Goal: Information Seeking & Learning: Learn about a topic

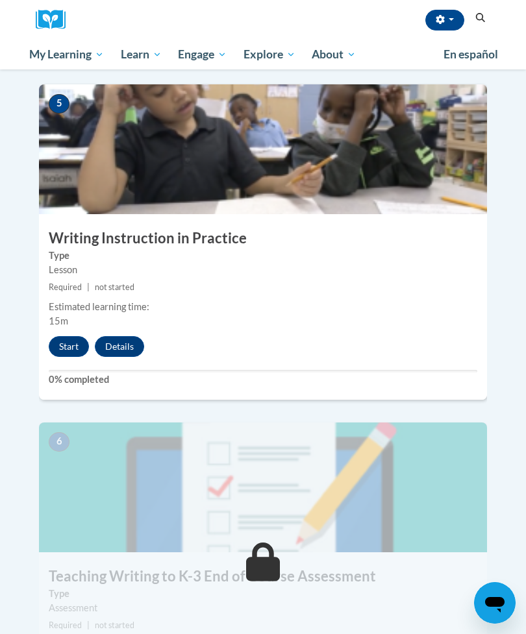
scroll to position [1658, 0]
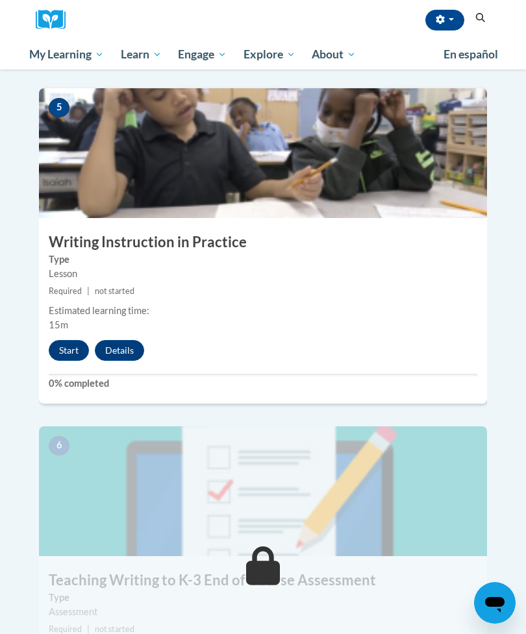
click at [55, 340] on button "Start" at bounding box center [69, 350] width 40 height 21
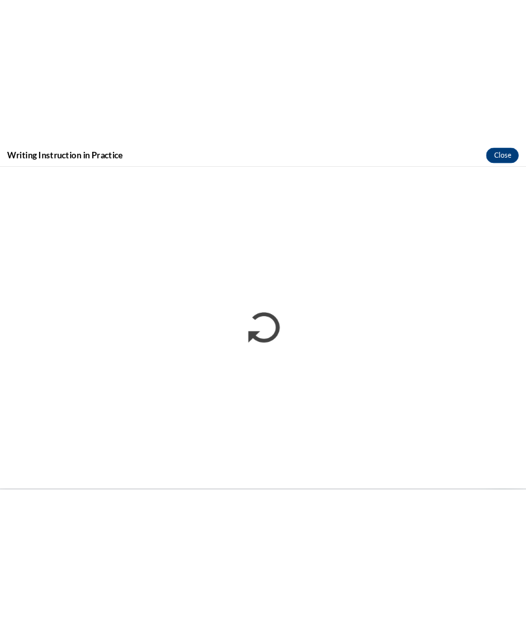
scroll to position [2234, 0]
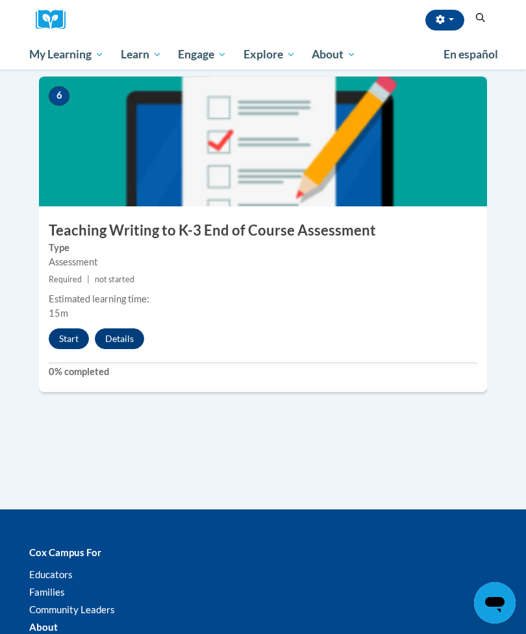
scroll to position [2007, 0]
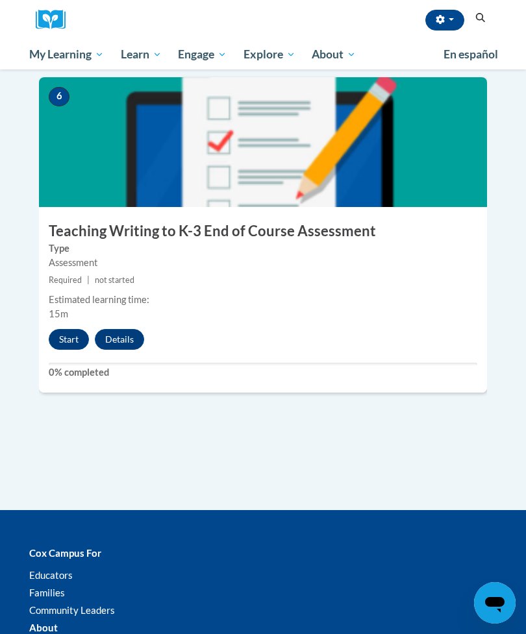
click at [63, 329] on button "Start" at bounding box center [69, 339] width 40 height 21
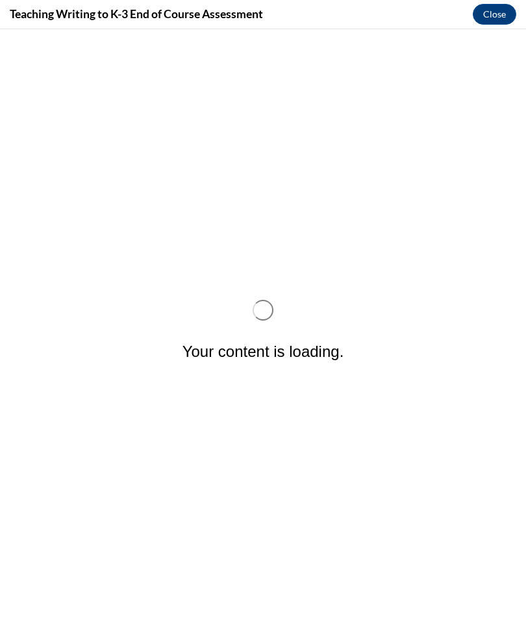
scroll to position [0, 0]
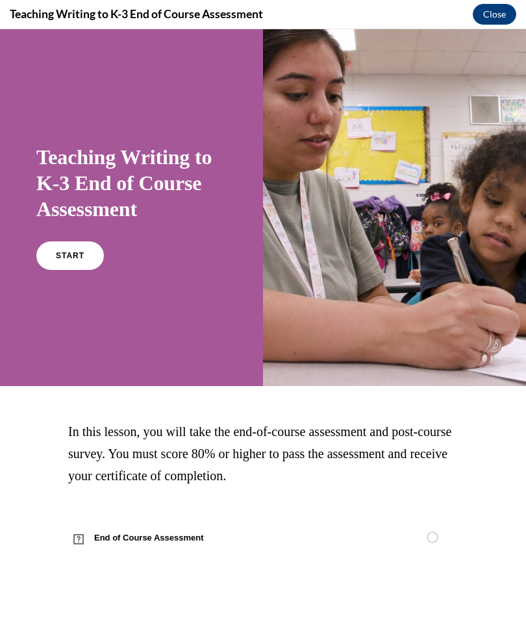
click at [53, 257] on link "START" at bounding box center [70, 255] width 68 height 29
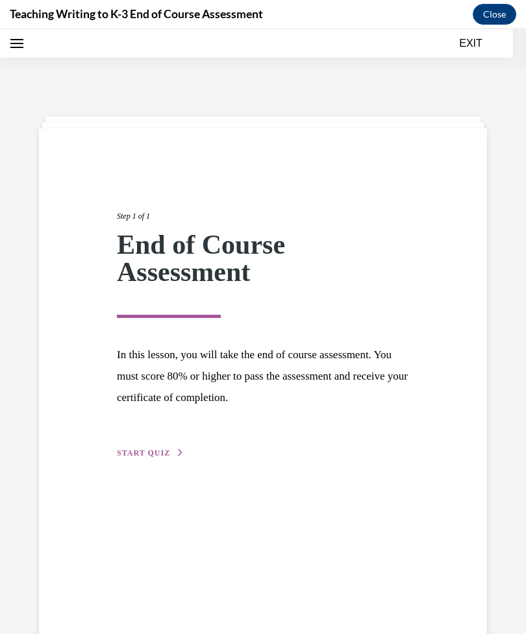
scroll to position [40, 0]
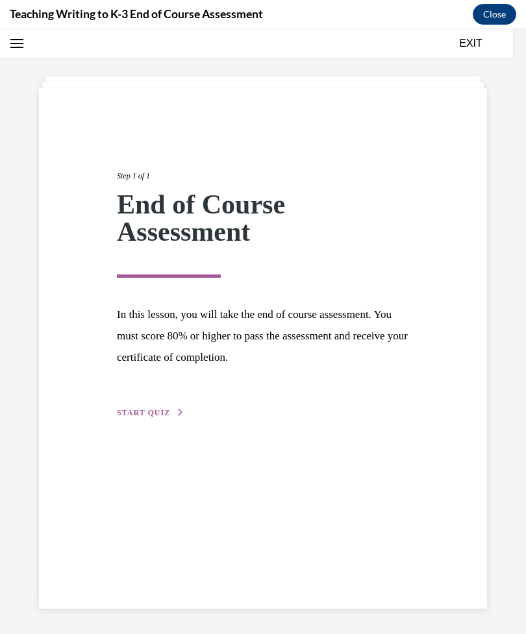
click at [127, 407] on button "START QUIZ" at bounding box center [151, 413] width 68 height 12
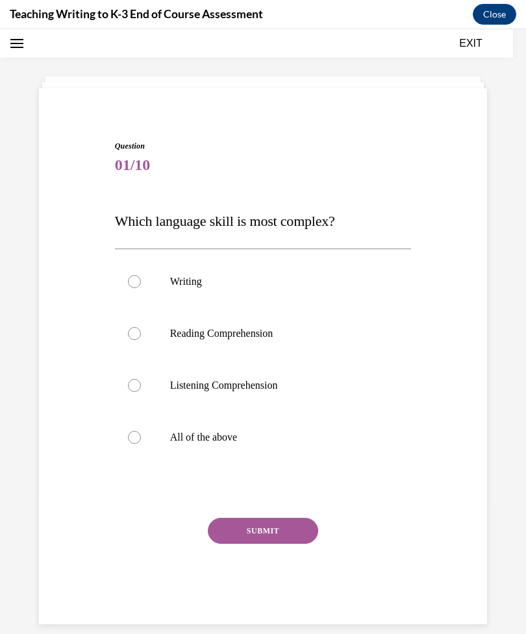
click at [134, 453] on label "All of the above" at bounding box center [263, 438] width 297 height 52
click at [134, 444] on input "All of the above" at bounding box center [134, 437] width 13 height 13
radio input "true"
click at [274, 540] on button "SUBMIT" at bounding box center [263, 531] width 110 height 26
click at [130, 447] on label "All of the above" at bounding box center [263, 438] width 297 height 52
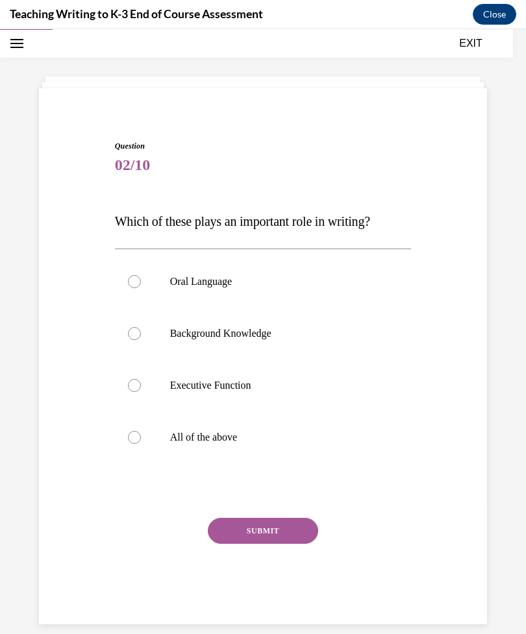
click at [130, 444] on input "All of the above" at bounding box center [134, 437] width 13 height 13
radio input "true"
click at [279, 536] on button "SUBMIT" at bounding box center [263, 531] width 110 height 26
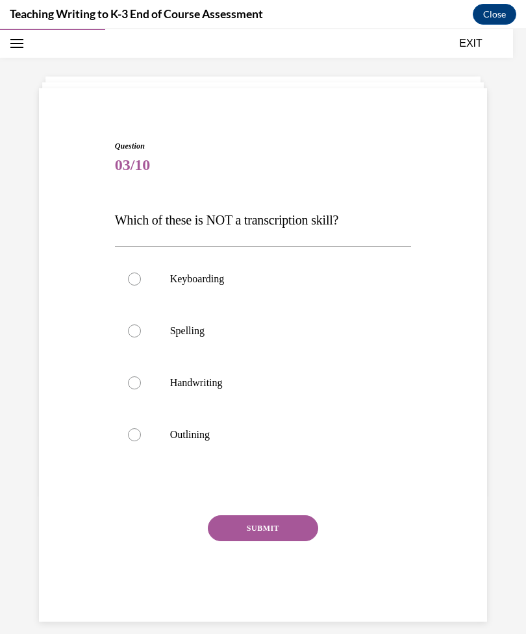
click at [119, 284] on label "Keyboarding" at bounding box center [263, 279] width 297 height 52
click at [128, 284] on input "Keyboarding" at bounding box center [134, 279] width 13 height 13
radio input "true"
click at [223, 539] on button "SUBMIT" at bounding box center [263, 528] width 110 height 26
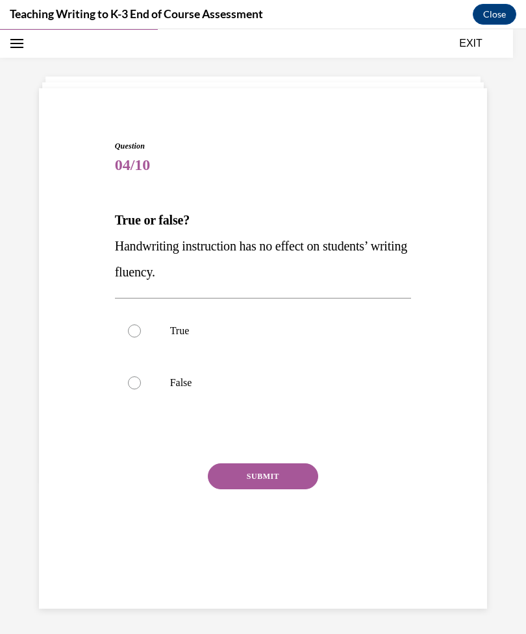
click at [144, 380] on label "False" at bounding box center [263, 383] width 297 height 52
click at [141, 380] on input "False" at bounding box center [134, 382] width 13 height 13
radio input "true"
click at [238, 472] on button "SUBMIT" at bounding box center [263, 476] width 110 height 26
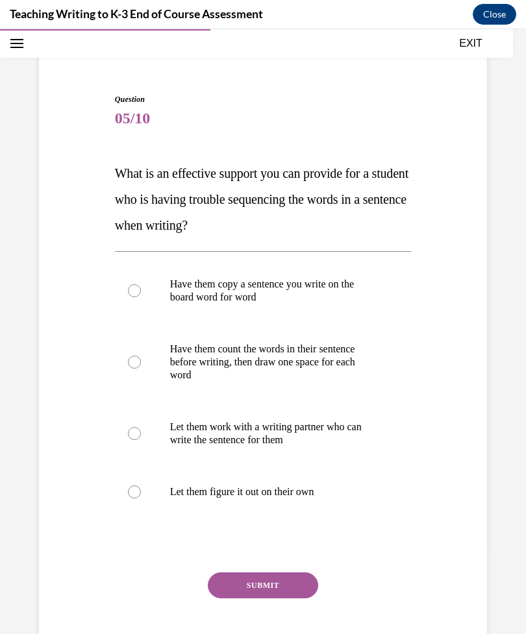
scroll to position [87, 0]
click at [133, 294] on div at bounding box center [134, 290] width 13 height 13
click at [133, 294] on input "Have them copy a sentence you write on the board word for word" at bounding box center [134, 290] width 13 height 13
radio input "true"
click at [283, 581] on button "SUBMIT" at bounding box center [263, 586] width 110 height 26
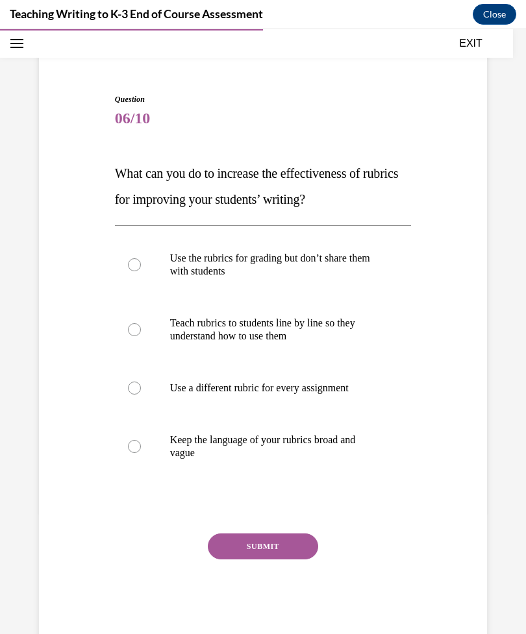
scroll to position [77, 0]
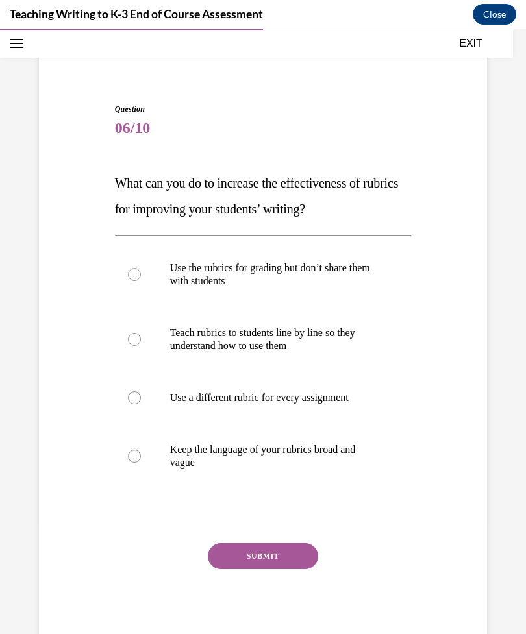
click at [142, 341] on label "Teach rubrics to students line by line so they understand how to use them" at bounding box center [263, 339] width 297 height 65
click at [141, 341] on input "Teach rubrics to students line by line so they understand how to use them" at bounding box center [134, 339] width 13 height 13
radio input "true"
click at [289, 569] on button "SUBMIT" at bounding box center [263, 556] width 110 height 26
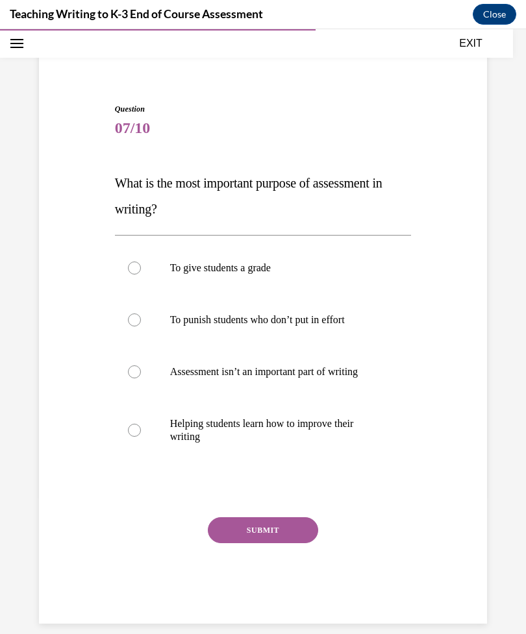
click at [136, 437] on label "Helping students learn how to improve their writing" at bounding box center [263, 430] width 297 height 65
click at [136, 437] on input "Helping students learn how to improve their writing" at bounding box center [134, 430] width 13 height 13
radio input "true"
click at [266, 534] on button "SUBMIT" at bounding box center [263, 530] width 110 height 26
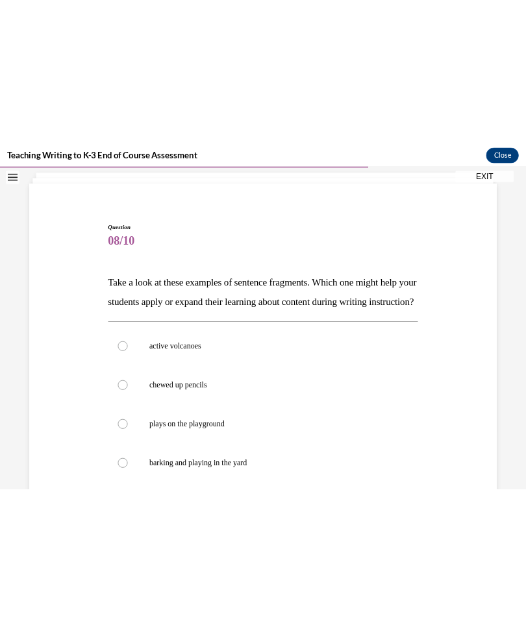
scroll to position [2292, 0]
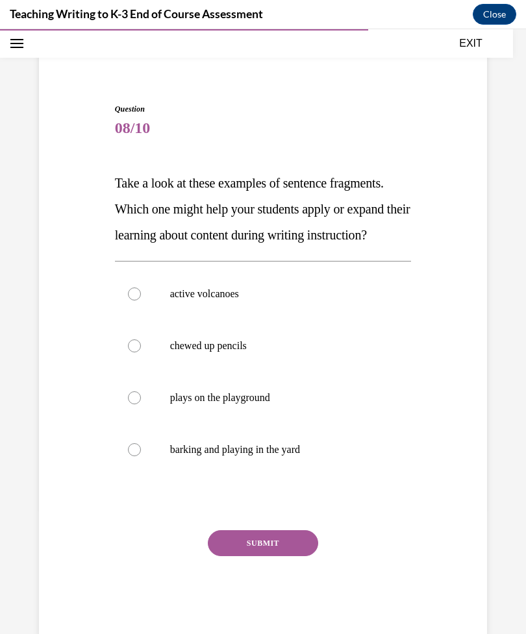
click at [123, 320] on label "active volcanoes" at bounding box center [263, 294] width 297 height 52
click at [128, 301] on input "active volcanoes" at bounding box center [134, 294] width 13 height 13
radio input "true"
click at [275, 556] on button "SUBMIT" at bounding box center [263, 543] width 110 height 26
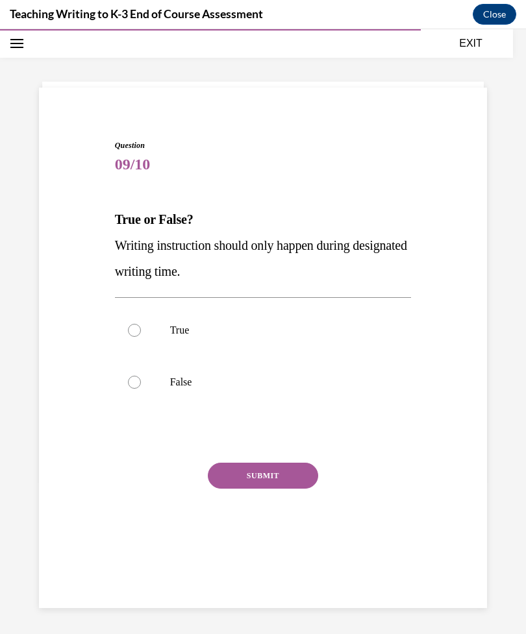
scroll to position [41, 0]
click at [135, 385] on div at bounding box center [134, 382] width 13 height 13
click at [135, 385] on input "False" at bounding box center [134, 382] width 13 height 13
radio input "true"
click at [231, 482] on button "SUBMIT" at bounding box center [263, 476] width 110 height 26
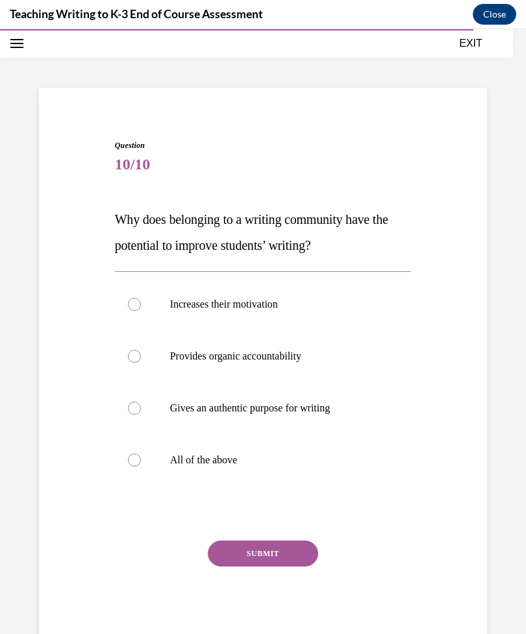
click at [136, 462] on div at bounding box center [134, 460] width 13 height 13
click at [136, 462] on input "All of the above" at bounding box center [134, 460] width 13 height 13
radio input "true"
click at [243, 550] on button "SUBMIT" at bounding box center [263, 554] width 110 height 26
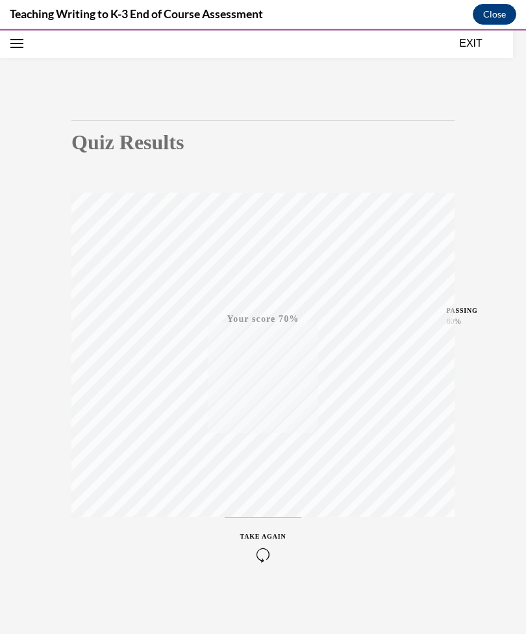
scroll to position [60, 0]
click at [265, 553] on icon "button" at bounding box center [263, 555] width 46 height 14
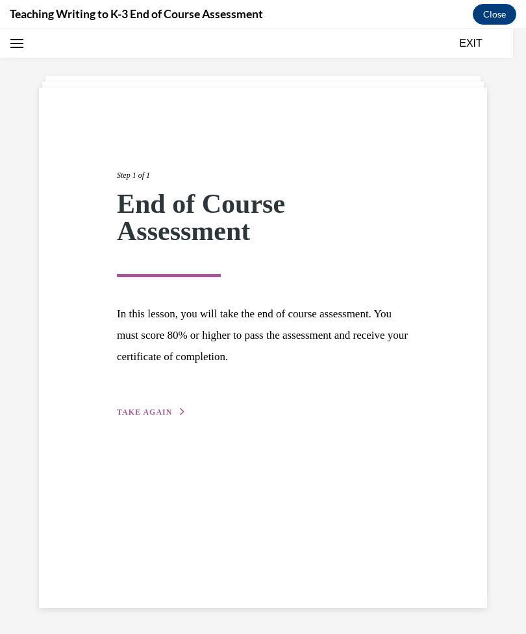
scroll to position [41, 0]
click at [149, 415] on span "TAKE AGAIN" at bounding box center [144, 412] width 55 height 9
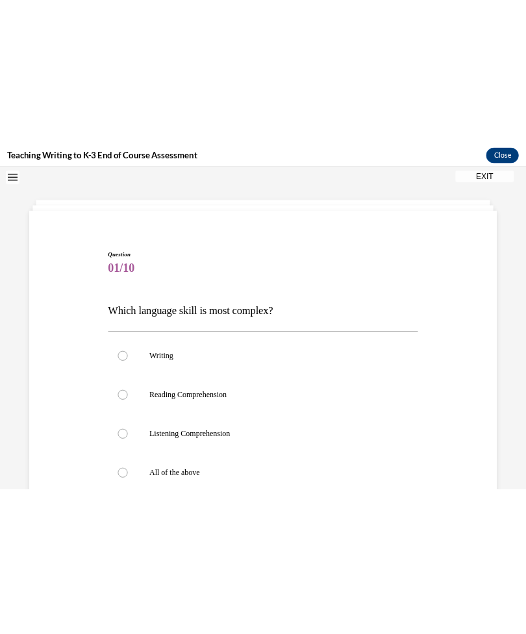
scroll to position [2292, 0]
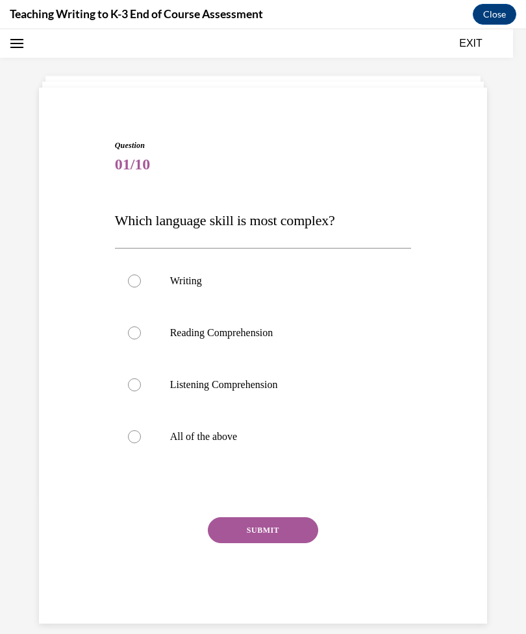
click at [131, 292] on label "Writing" at bounding box center [263, 281] width 297 height 52
click at [131, 288] on input "Writing" at bounding box center [134, 281] width 13 height 13
radio input "true"
click at [285, 530] on button "SUBMIT" at bounding box center [263, 530] width 110 height 26
click at [143, 443] on label "All of the above" at bounding box center [263, 437] width 297 height 52
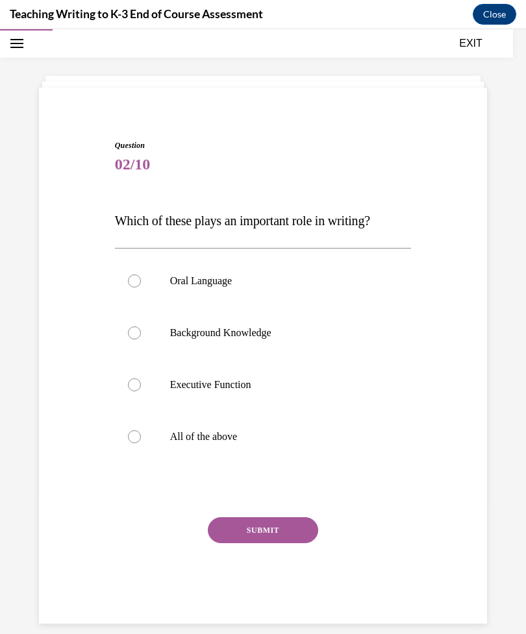
click at [141, 443] on input "All of the above" at bounding box center [134, 436] width 13 height 13
radio input "true"
click at [140, 284] on div at bounding box center [134, 281] width 13 height 13
click at [140, 284] on input "Oral Language" at bounding box center [134, 281] width 13 height 13
radio input "true"
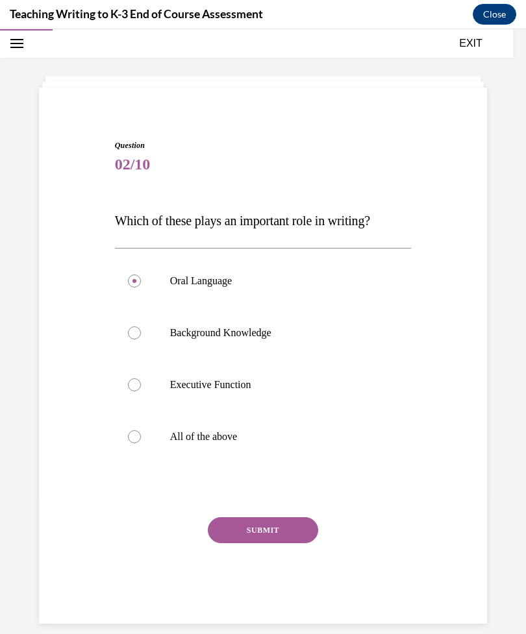
click at [141, 332] on label "Background Knowledge" at bounding box center [263, 333] width 297 height 52
click at [141, 332] on input "Background Knowledge" at bounding box center [134, 332] width 13 height 13
radio input "true"
click at [132, 447] on label "All of the above" at bounding box center [263, 437] width 297 height 52
click at [132, 443] on input "All of the above" at bounding box center [134, 436] width 13 height 13
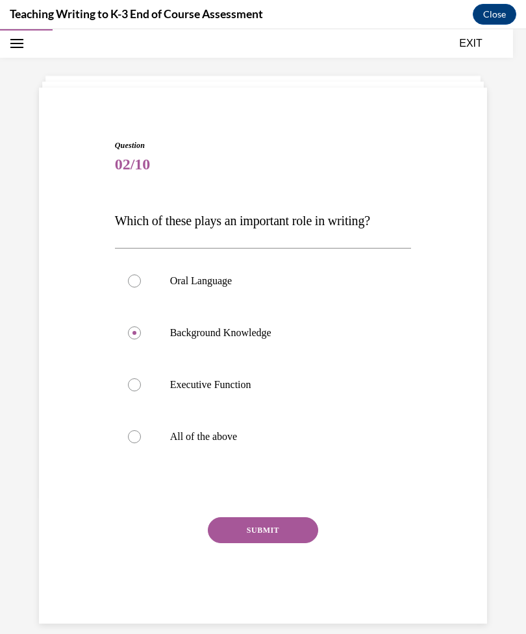
radio input "true"
click at [268, 540] on button "SUBMIT" at bounding box center [263, 530] width 110 height 26
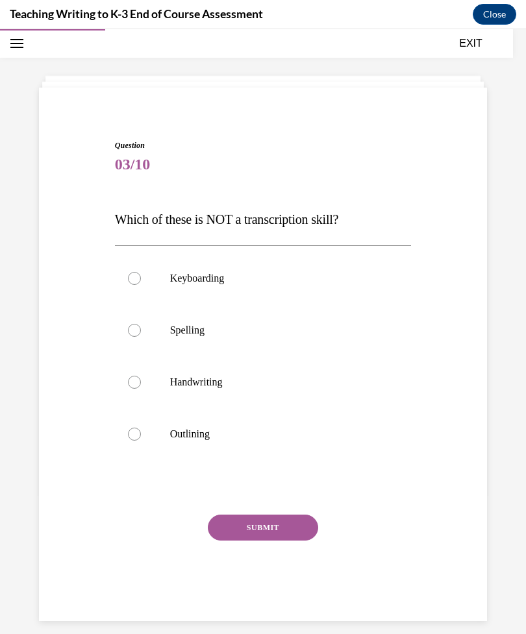
click at [139, 432] on div at bounding box center [134, 434] width 13 height 13
click at [139, 432] on input "Outlining" at bounding box center [134, 434] width 13 height 13
radio input "true"
click at [245, 539] on button "SUBMIT" at bounding box center [263, 528] width 110 height 26
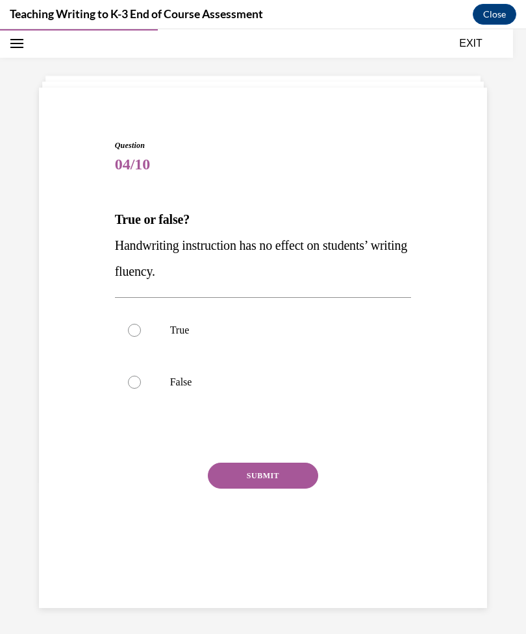
click at [133, 384] on div at bounding box center [134, 382] width 13 height 13
click at [133, 384] on input "False" at bounding box center [134, 382] width 13 height 13
radio input "true"
click at [251, 473] on button "SUBMIT" at bounding box center [263, 476] width 110 height 26
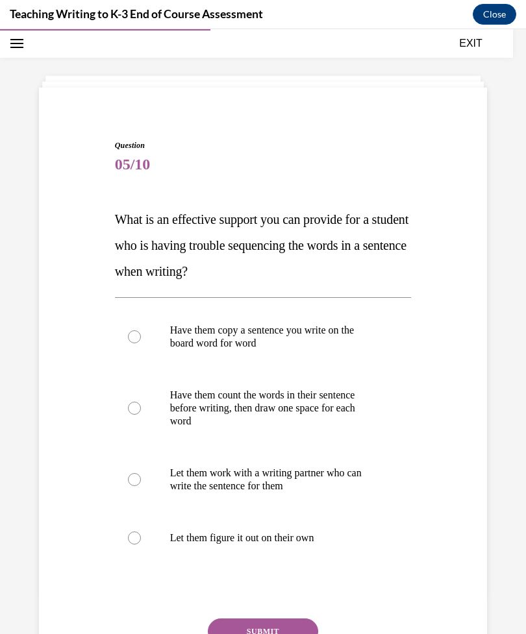
click at [128, 403] on label "Have them count the words in their sentence before writing, then draw one space…" at bounding box center [263, 408] width 297 height 78
click at [128, 403] on input "Have them count the words in their sentence before writing, then draw one space…" at bounding box center [134, 408] width 13 height 13
radio input "true"
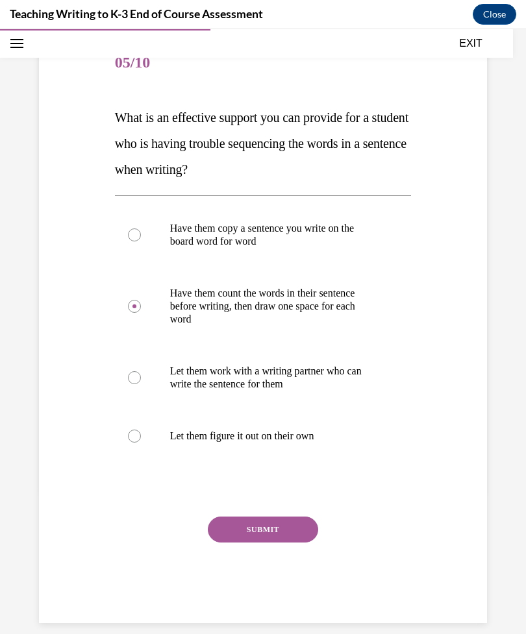
click at [271, 533] on button "SUBMIT" at bounding box center [263, 530] width 110 height 26
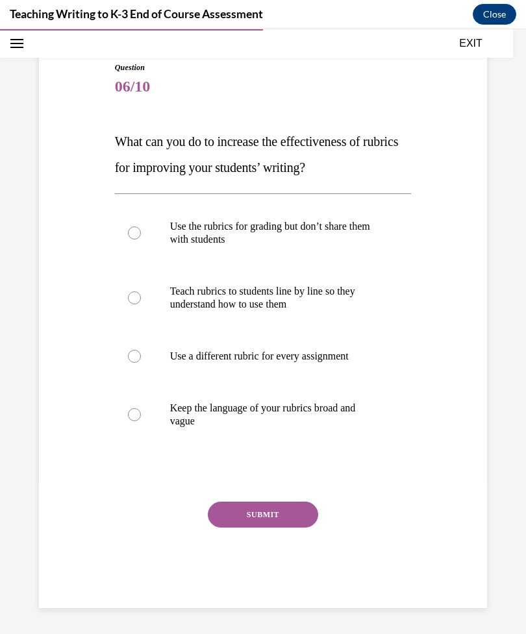
scroll to position [103, 0]
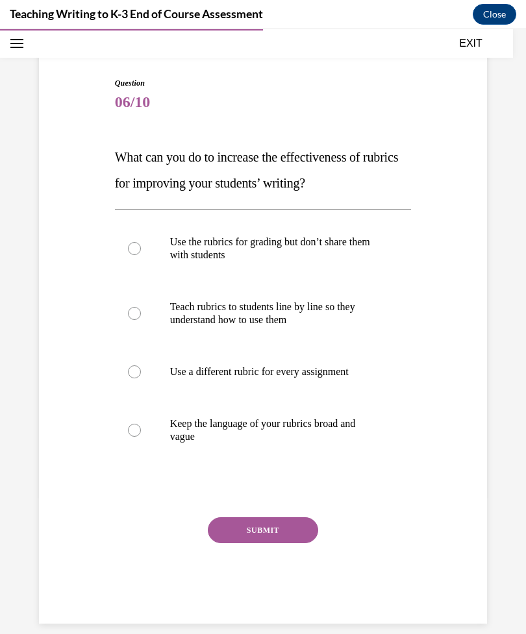
click at [157, 326] on label "Teach rubrics to students line by line so they understand how to use them" at bounding box center [263, 313] width 297 height 65
click at [141, 320] on input "Teach rubrics to students line by line so they understand how to use them" at bounding box center [134, 313] width 13 height 13
radio input "true"
click at [280, 532] on button "SUBMIT" at bounding box center [263, 530] width 110 height 26
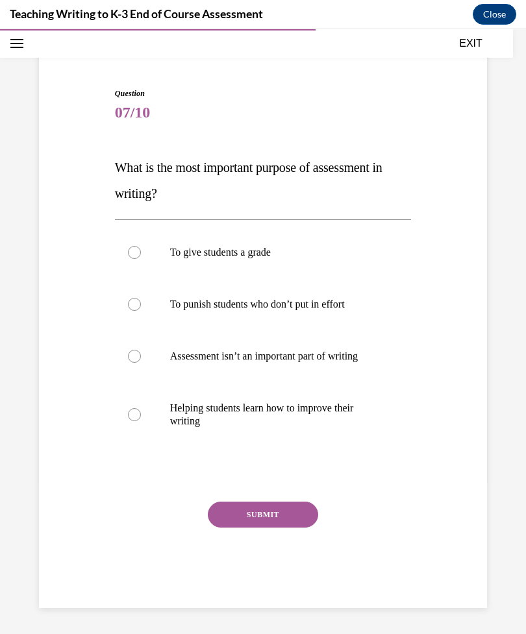
scroll to position [77, 0]
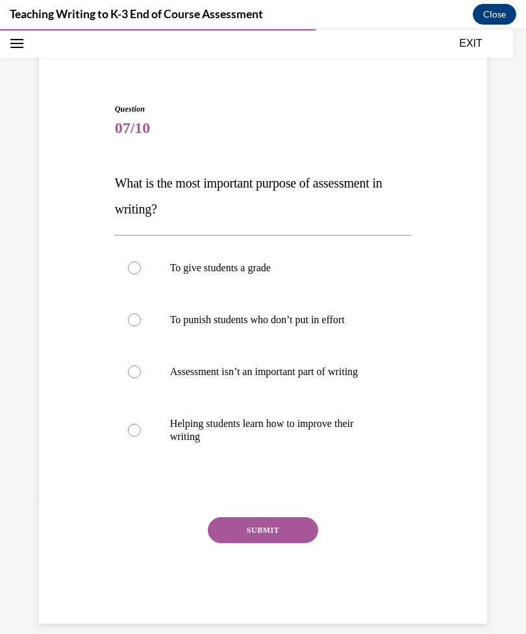
click at [130, 437] on label "Helping students learn how to improve their writing" at bounding box center [263, 430] width 297 height 65
click at [130, 437] on input "Helping students learn how to improve their writing" at bounding box center [134, 430] width 13 height 13
radio input "true"
click at [275, 530] on button "SUBMIT" at bounding box center [263, 530] width 110 height 26
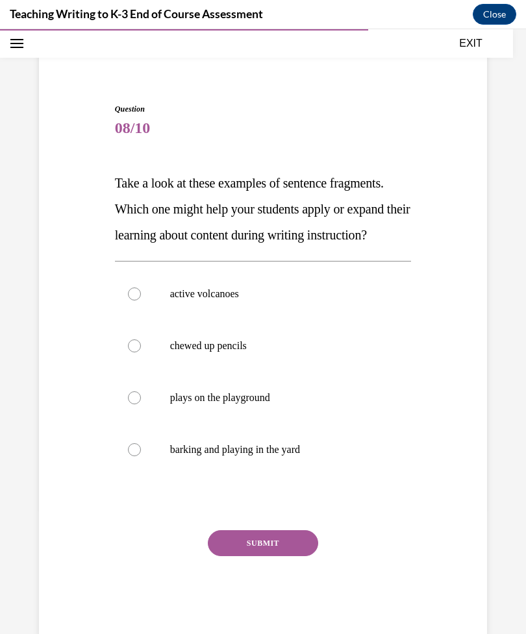
click at [126, 424] on label "plays on the playground" at bounding box center [263, 398] width 297 height 52
click at [128, 404] on input "plays on the playground" at bounding box center [134, 397] width 13 height 13
radio input "true"
click at [265, 556] on button "SUBMIT" at bounding box center [263, 543] width 110 height 26
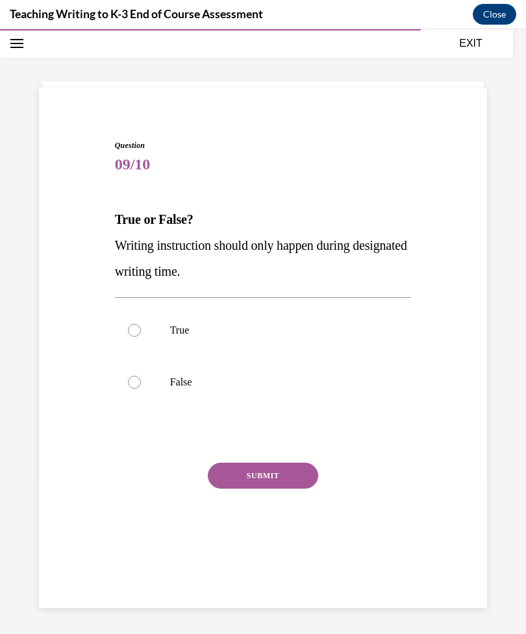
scroll to position [41, 0]
click at [131, 380] on div at bounding box center [134, 382] width 13 height 13
click at [131, 380] on input "False" at bounding box center [134, 382] width 13 height 13
radio input "true"
click at [269, 486] on button "SUBMIT" at bounding box center [263, 476] width 110 height 26
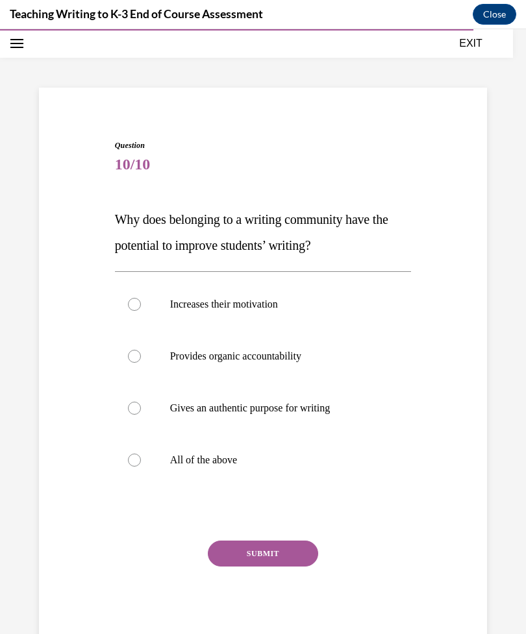
click at [140, 462] on div at bounding box center [134, 460] width 13 height 13
click at [140, 462] on input "All of the above" at bounding box center [134, 460] width 13 height 13
radio input "true"
click at [277, 557] on button "SUBMIT" at bounding box center [263, 554] width 110 height 26
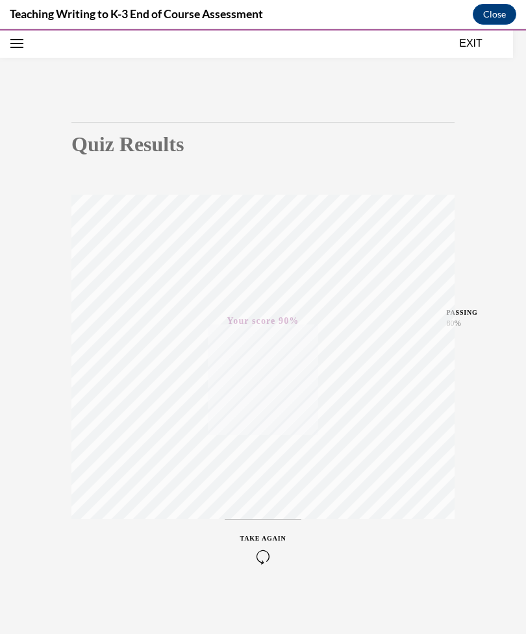
scroll to position [60, 0]
click at [456, 51] on button "EXIT" at bounding box center [471, 44] width 78 height 16
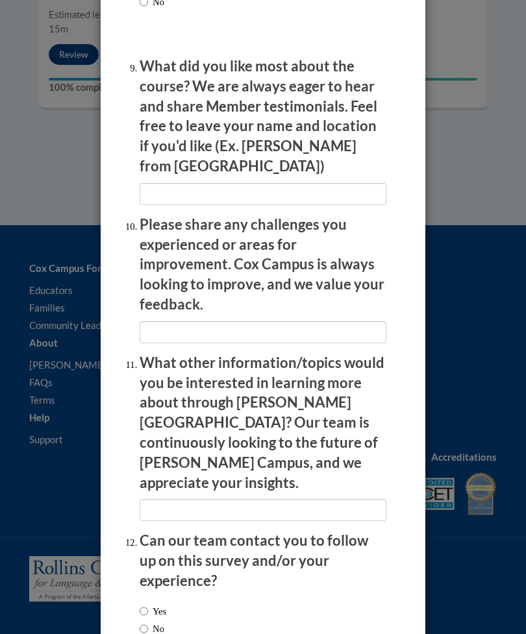
scroll to position [2426, 0]
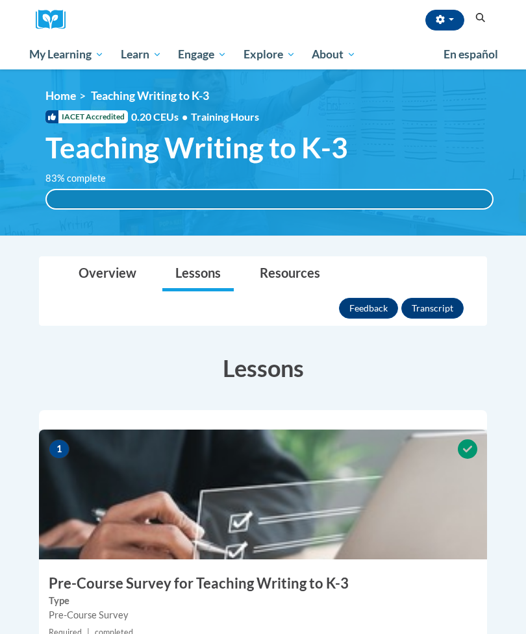
scroll to position [1, 0]
